Goal: Obtain resource: Download file/media

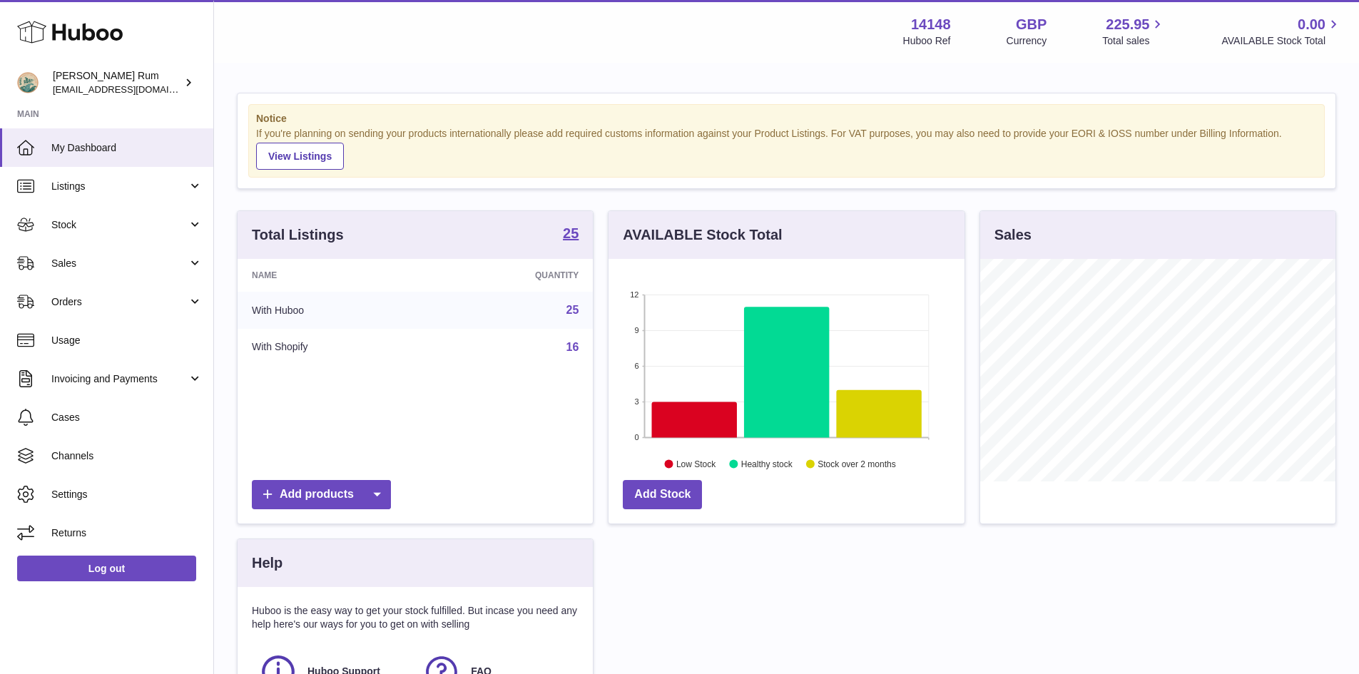
scroll to position [223, 356]
click at [131, 231] on span "Stock" at bounding box center [119, 225] width 136 height 14
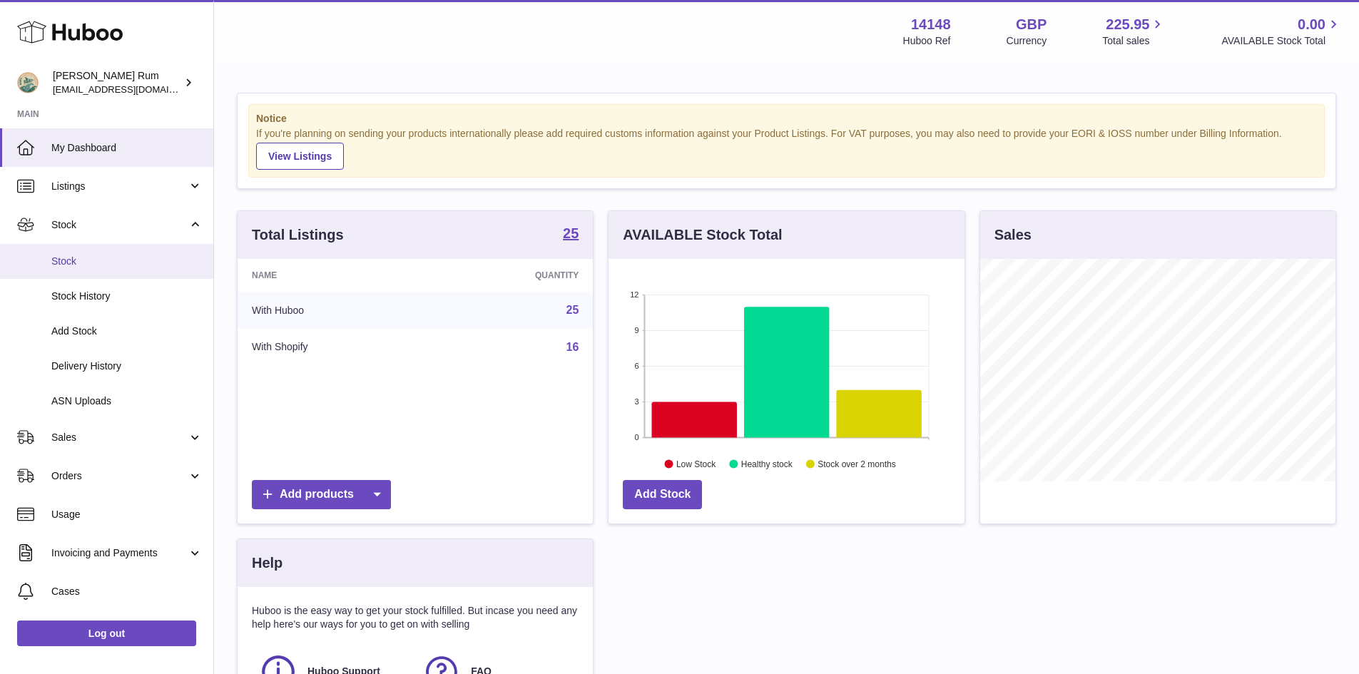
click at [141, 262] on span "Stock" at bounding box center [126, 262] width 151 height 14
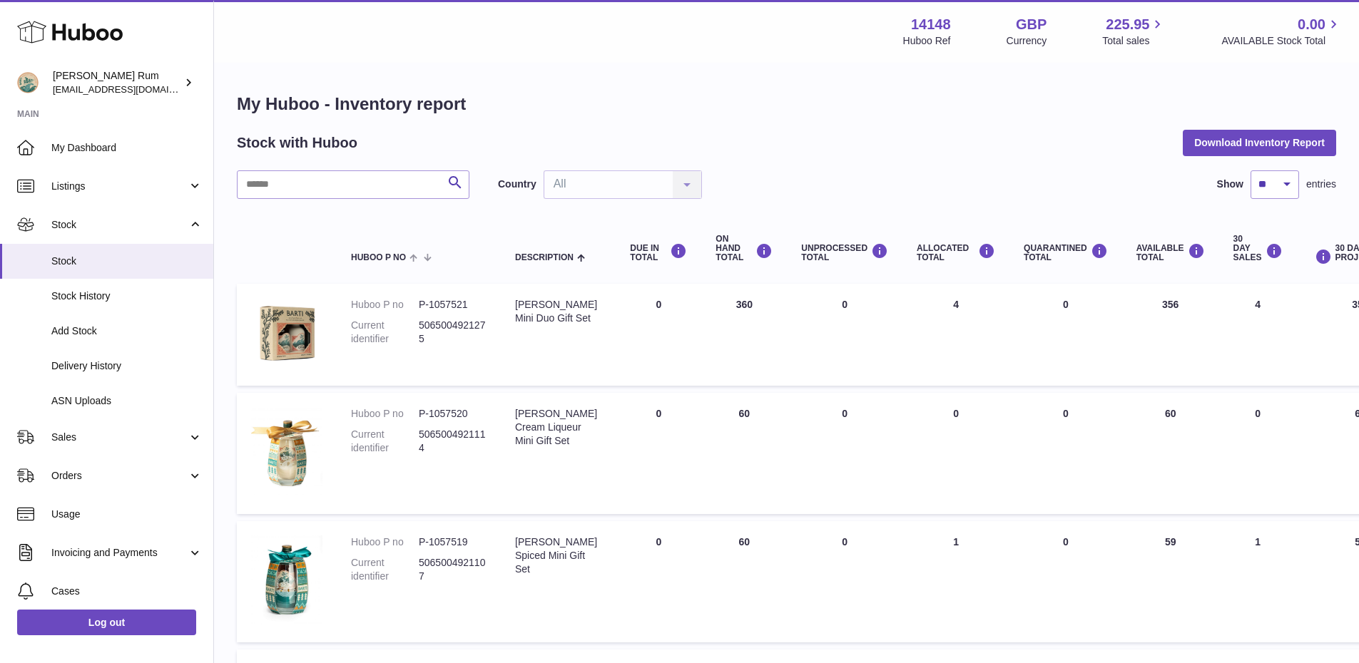
click at [817, 153] on div "Stock with Huboo Download Inventory Report" at bounding box center [786, 143] width 1099 height 26
